Goal: Information Seeking & Learning: Learn about a topic

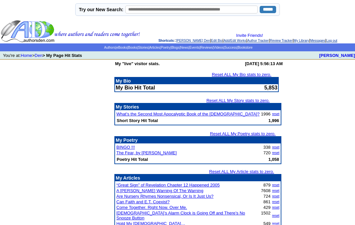
click at [152, 49] on link "Articles" at bounding box center [154, 48] width 11 height 4
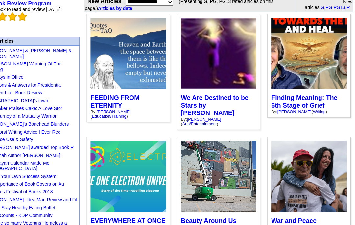
scroll to position [65, 0]
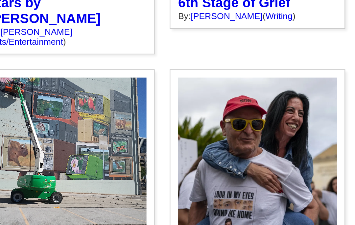
click at [273, 119] on div "Why must war be inevitable, even as Israel and Palestine come to a peaceful agr…" at bounding box center [311, 165] width 77 height 93
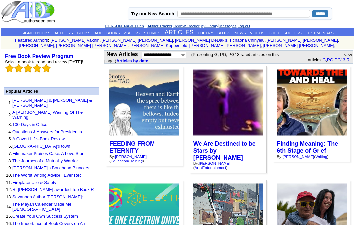
scroll to position [0, 0]
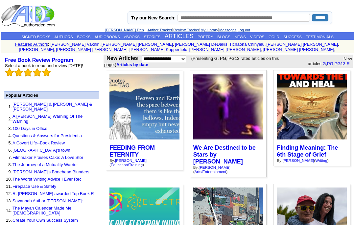
click at [229, 38] on link "BLOGS" at bounding box center [223, 37] width 13 height 4
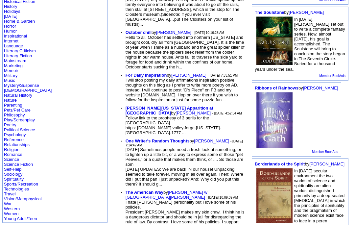
scroll to position [163, 0]
click at [17, 152] on link "Religion" at bounding box center [11, 149] width 15 height 5
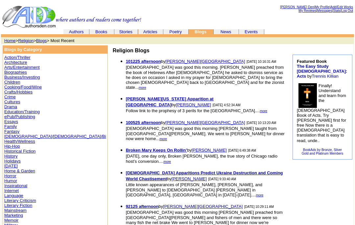
click at [153, 30] on link "Articles" at bounding box center [150, 31] width 14 height 5
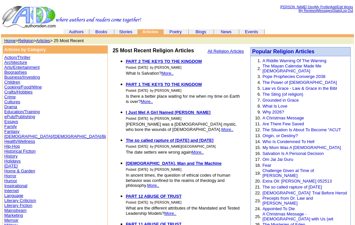
click at [290, 8] on link "[PERSON_NAME] Den" at bounding box center [297, 7] width 34 height 4
